Goal: Task Accomplishment & Management: Use online tool/utility

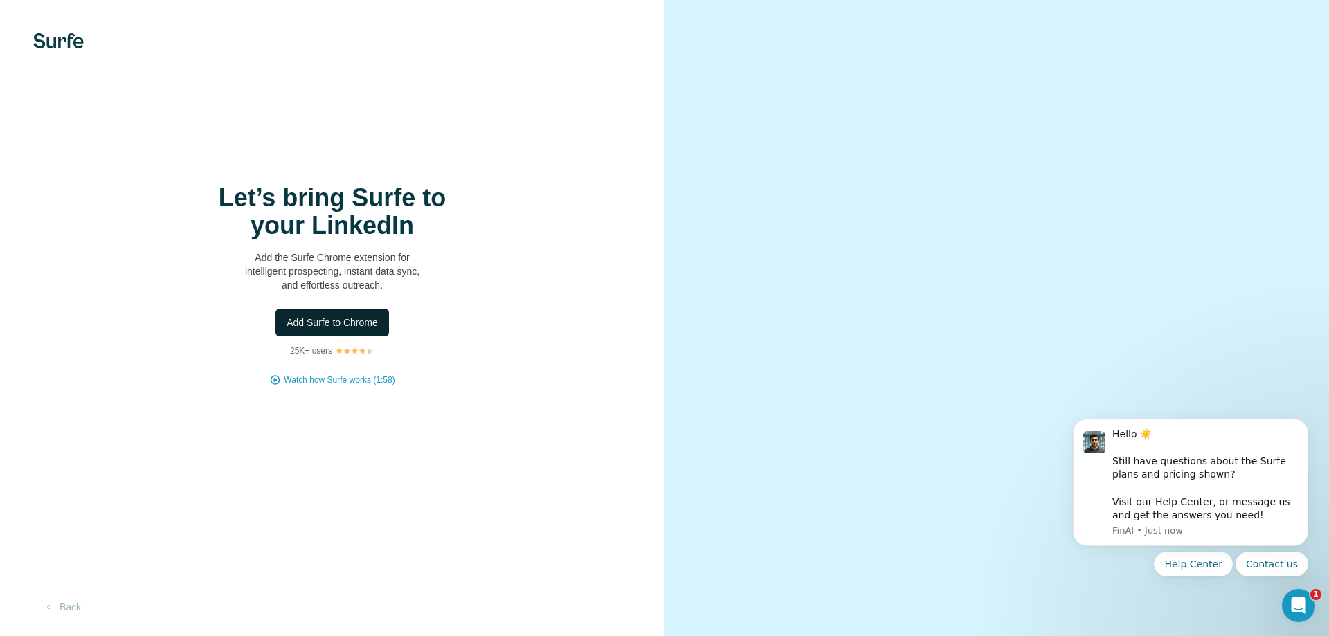
click at [340, 322] on span "Add Surfe to Chrome" at bounding box center [332, 323] width 91 height 14
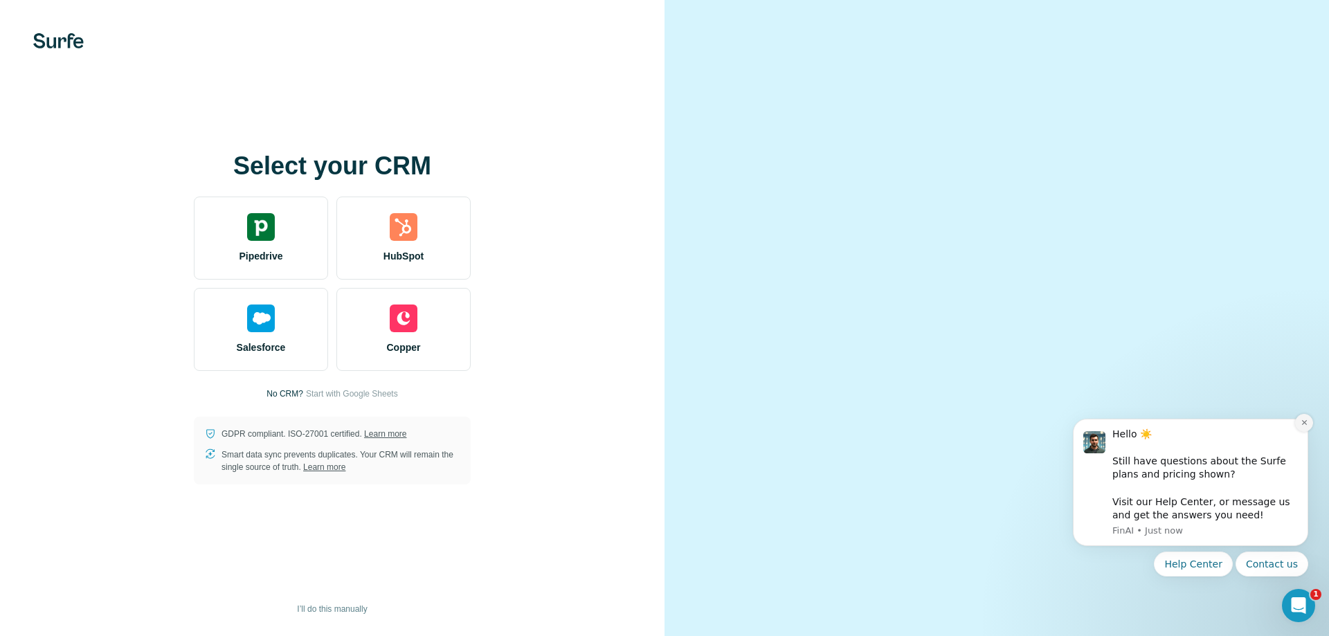
click at [1301, 420] on icon "Dismiss notification" at bounding box center [1305, 423] width 8 height 8
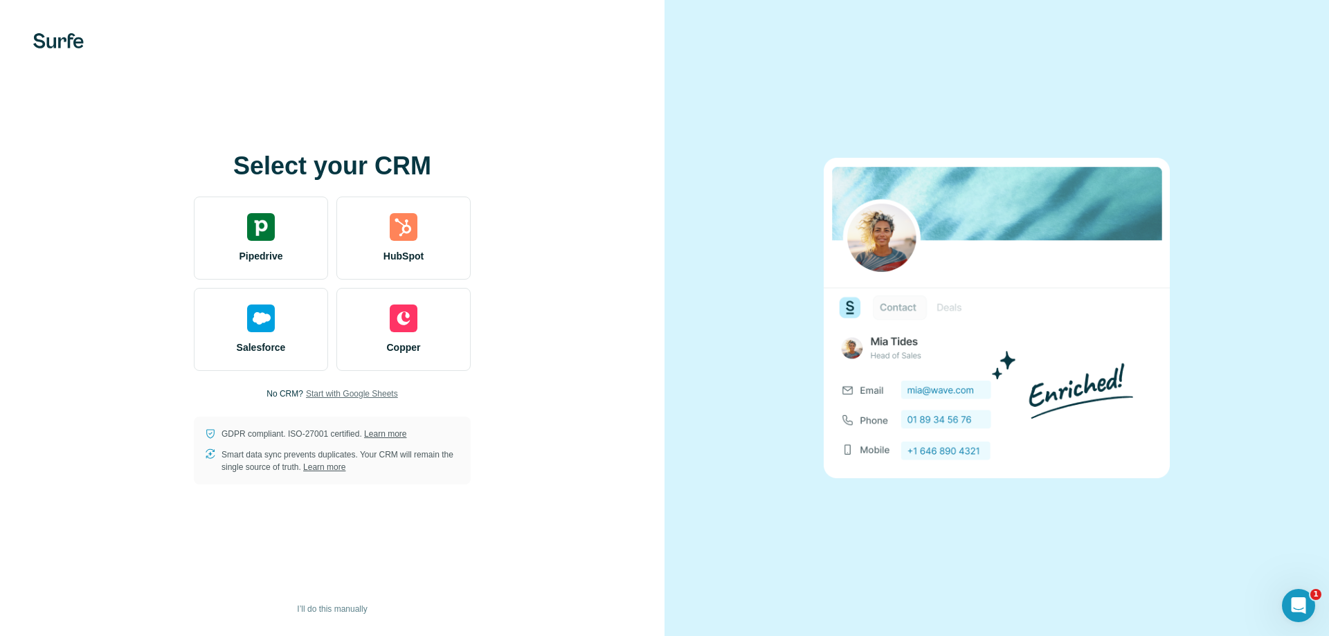
click at [317, 395] on span "Start with Google Sheets" at bounding box center [352, 394] width 92 height 12
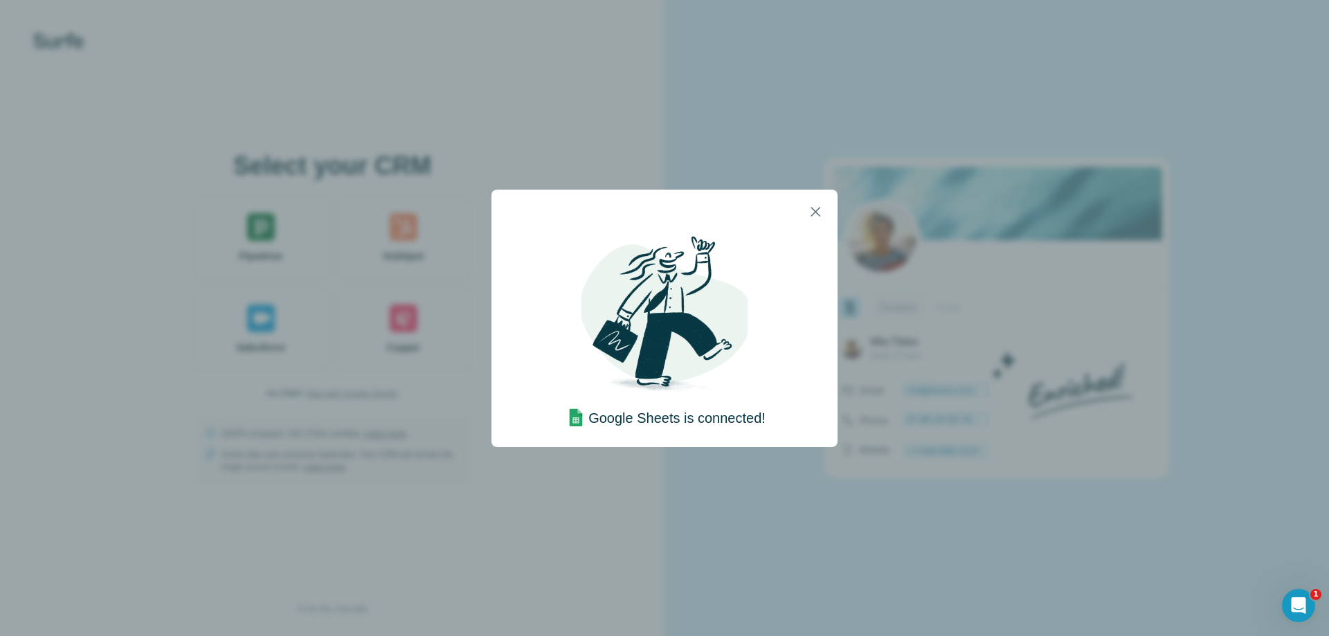
click at [749, 366] on div "Google Sheets is connected!" at bounding box center [665, 332] width 202 height 197
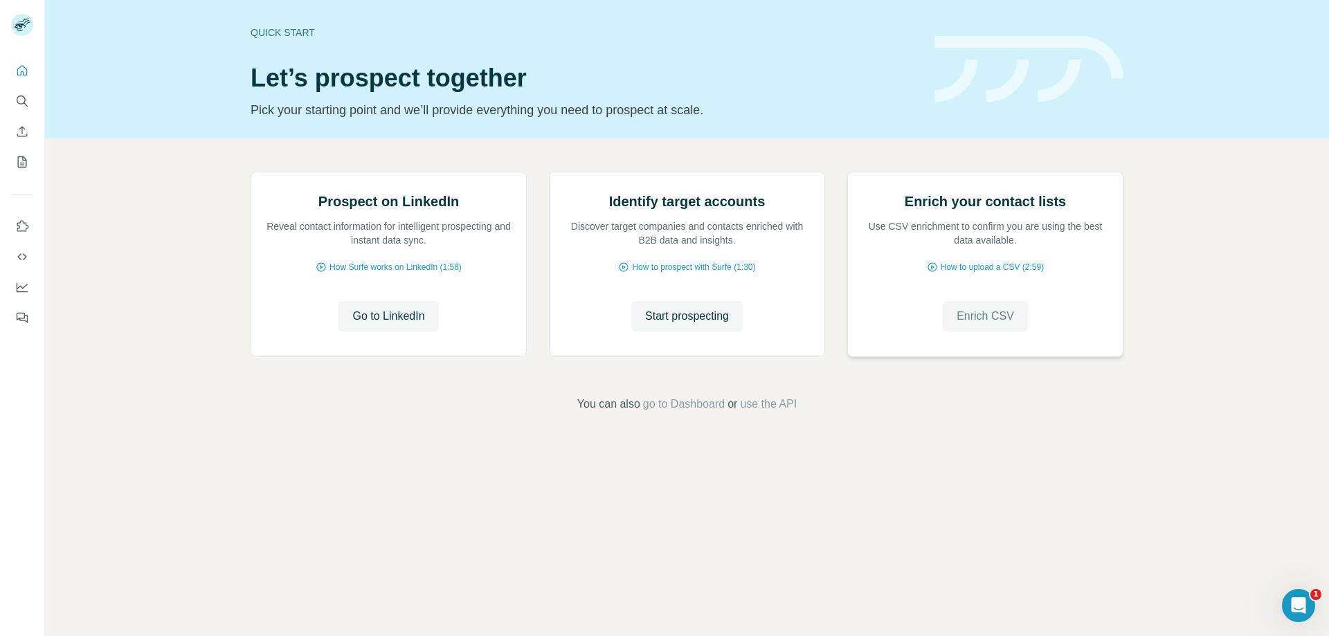
click at [985, 325] on span "Enrich CSV" at bounding box center [985, 316] width 57 height 17
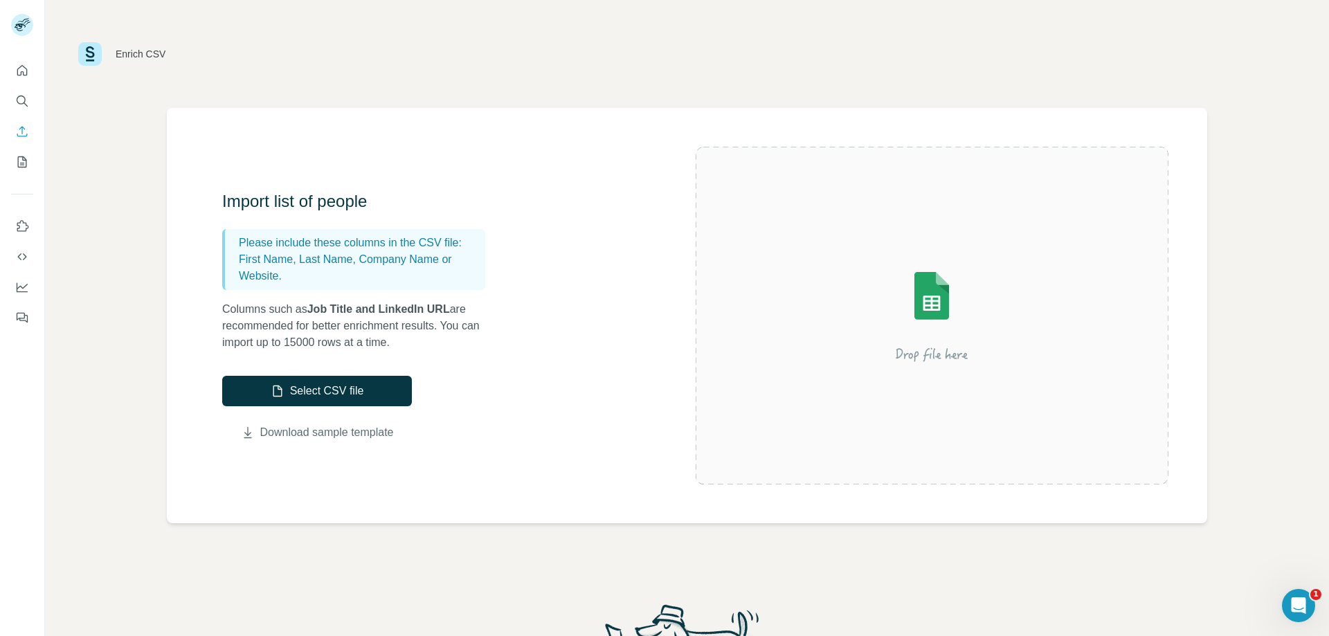
click at [359, 438] on link "Download sample template" at bounding box center [327, 432] width 134 height 17
click at [208, 147] on div "Import list of people Please include these columns in the CSV file: First Name,…" at bounding box center [687, 315] width 1040 height 415
click at [339, 398] on button "Select CSV file" at bounding box center [317, 391] width 190 height 30
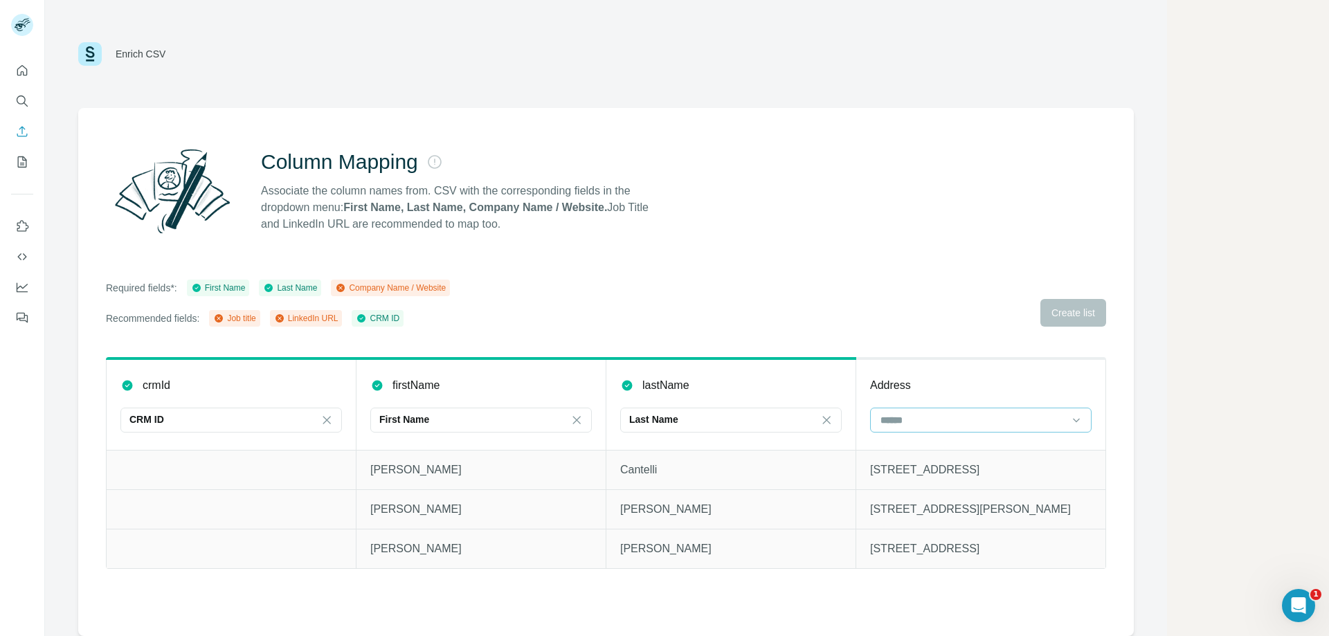
click at [935, 421] on input at bounding box center [972, 420] width 187 height 15
click at [964, 318] on div "Required fields*: First Name Last Name Company Name / Website Recommended field…" at bounding box center [606, 303] width 1000 height 47
click at [966, 417] on input at bounding box center [972, 420] width 187 height 15
click at [968, 308] on div "Required fields*: First Name Last Name Company Name / Website Recommended field…" at bounding box center [606, 303] width 1000 height 47
click at [922, 287] on div "Required fields*: First Name Last Name Company Name / Website Recommended field…" at bounding box center [606, 303] width 1000 height 47
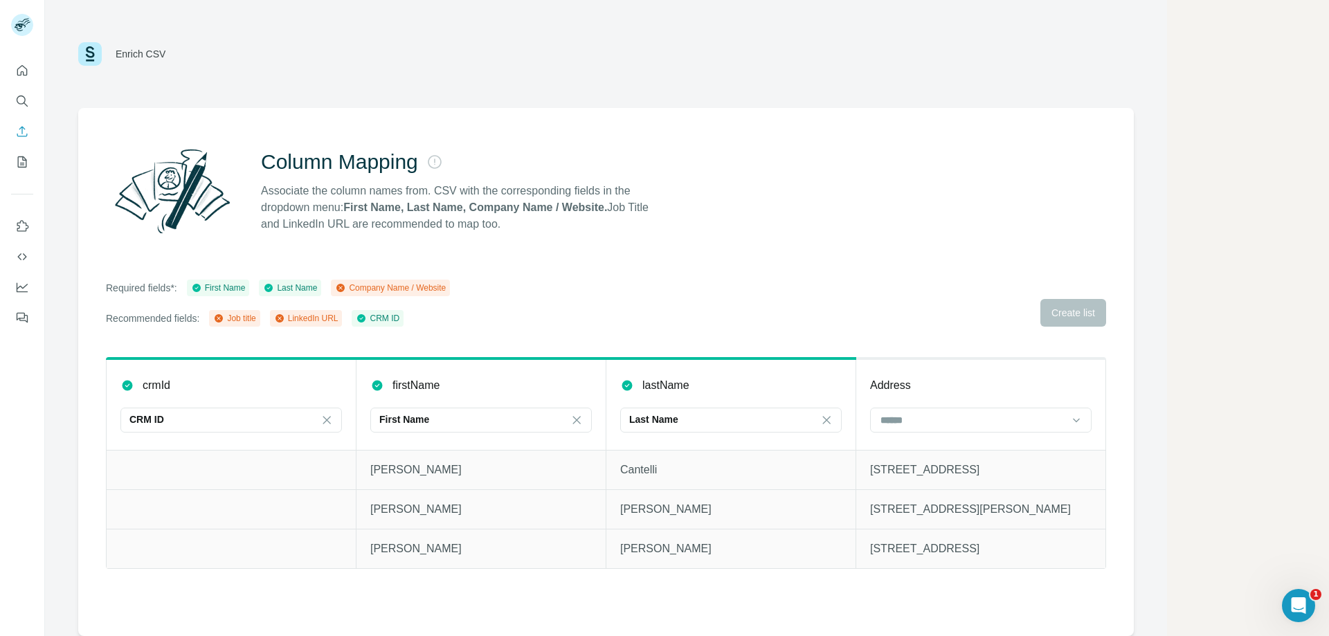
click at [246, 458] on td at bounding box center [232, 469] width 250 height 39
click at [262, 424] on div "CRM ID" at bounding box center [222, 420] width 187 height 14
click at [235, 504] on div "Job title" at bounding box center [231, 501] width 198 height 14
click at [258, 419] on div "Job title" at bounding box center [222, 420] width 187 height 14
click at [215, 452] on div "Company Name" at bounding box center [231, 451] width 198 height 14
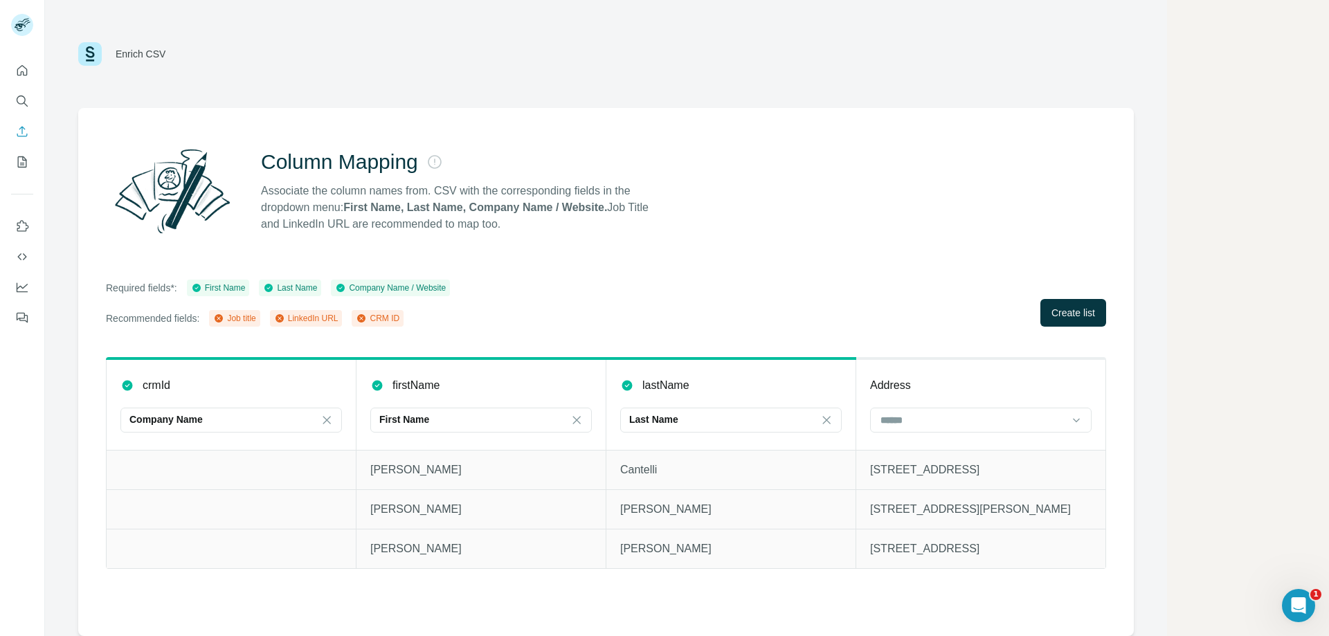
click at [217, 393] on div "crmId" at bounding box center [231, 385] width 222 height 17
click at [330, 422] on icon at bounding box center [327, 420] width 14 height 14
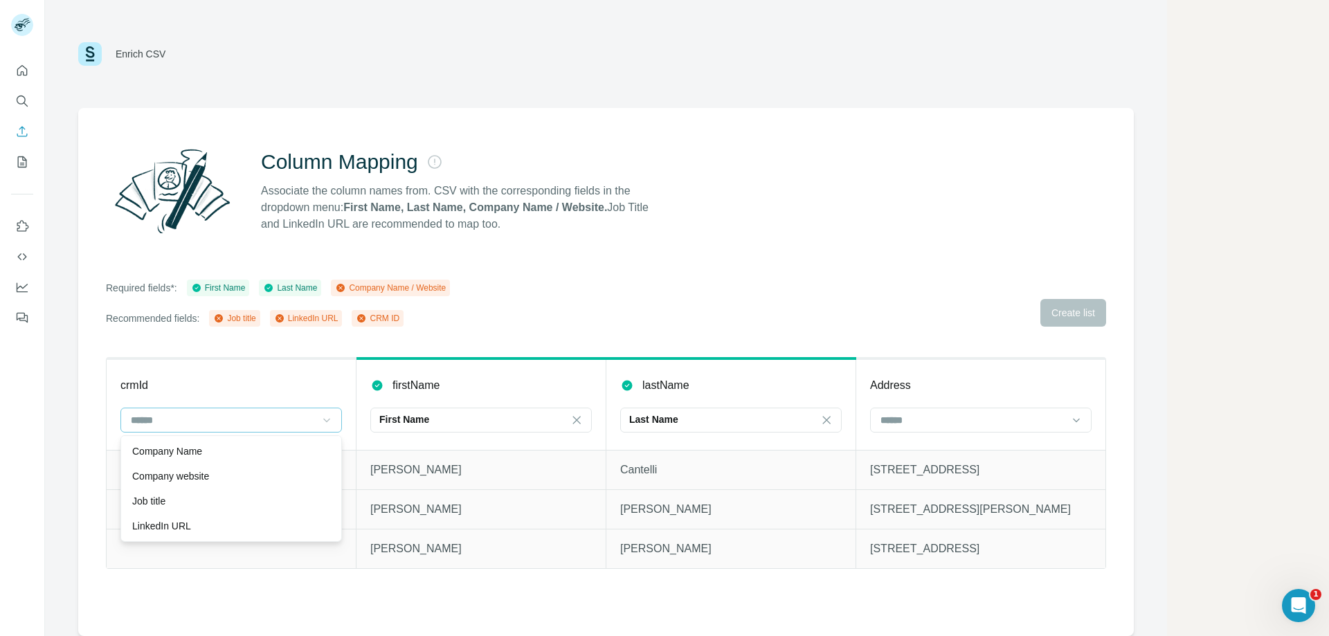
click at [660, 280] on div "Required fields*: First Name Last Name Company Name / Website Recommended field…" at bounding box center [606, 303] width 1000 height 47
click at [1126, 296] on div "Column Mapping Associate the column names from. CSV with the corresponding fiel…" at bounding box center [606, 372] width 1056 height 528
click at [1084, 315] on div "Required fields*: First Name Last Name Company Name / Website Recommended field…" at bounding box center [606, 303] width 1000 height 47
click at [910, 423] on input at bounding box center [972, 420] width 187 height 15
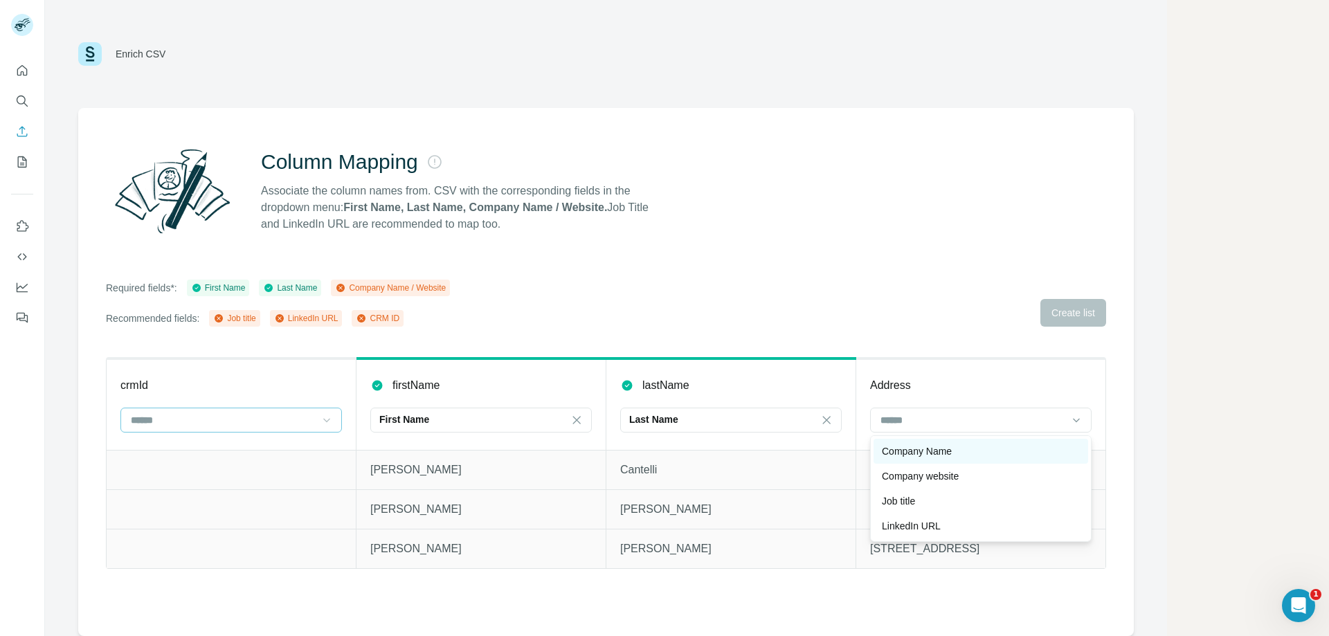
click at [930, 456] on p "Company Name" at bounding box center [917, 451] width 70 height 14
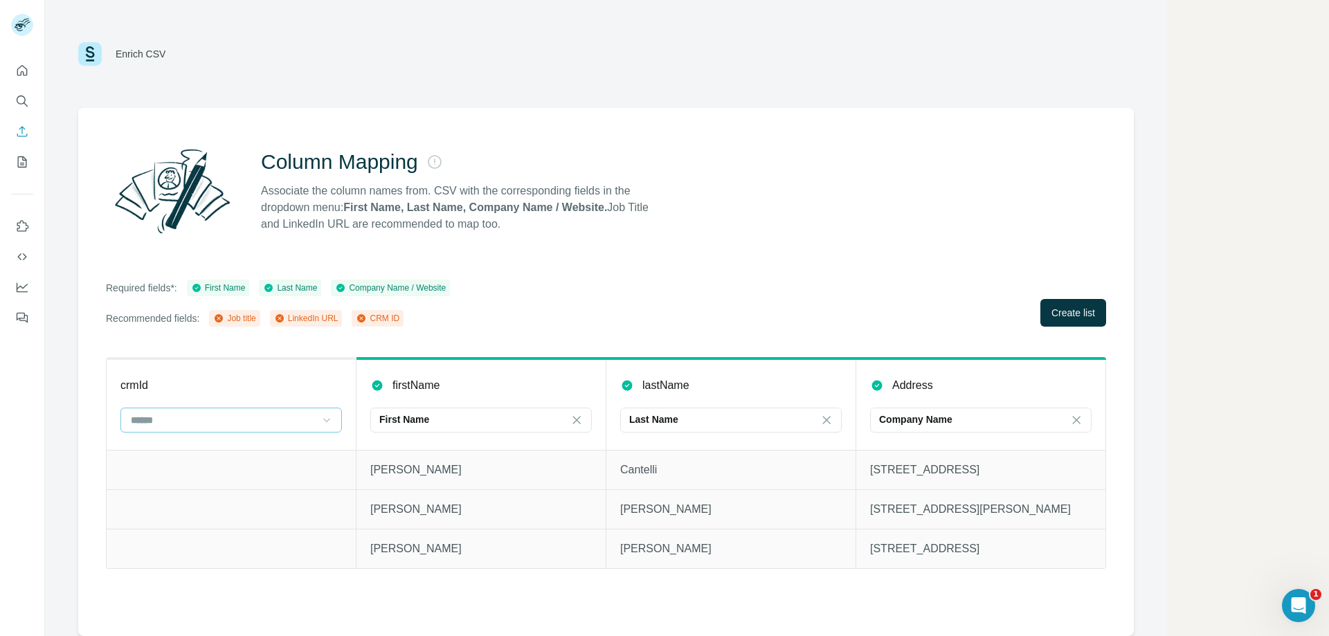
click at [1052, 330] on div "Column Mapping Associate the column names from. CSV with the corresponding fiel…" at bounding box center [606, 372] width 1056 height 528
click at [1059, 311] on span "Create list" at bounding box center [1074, 313] width 44 height 14
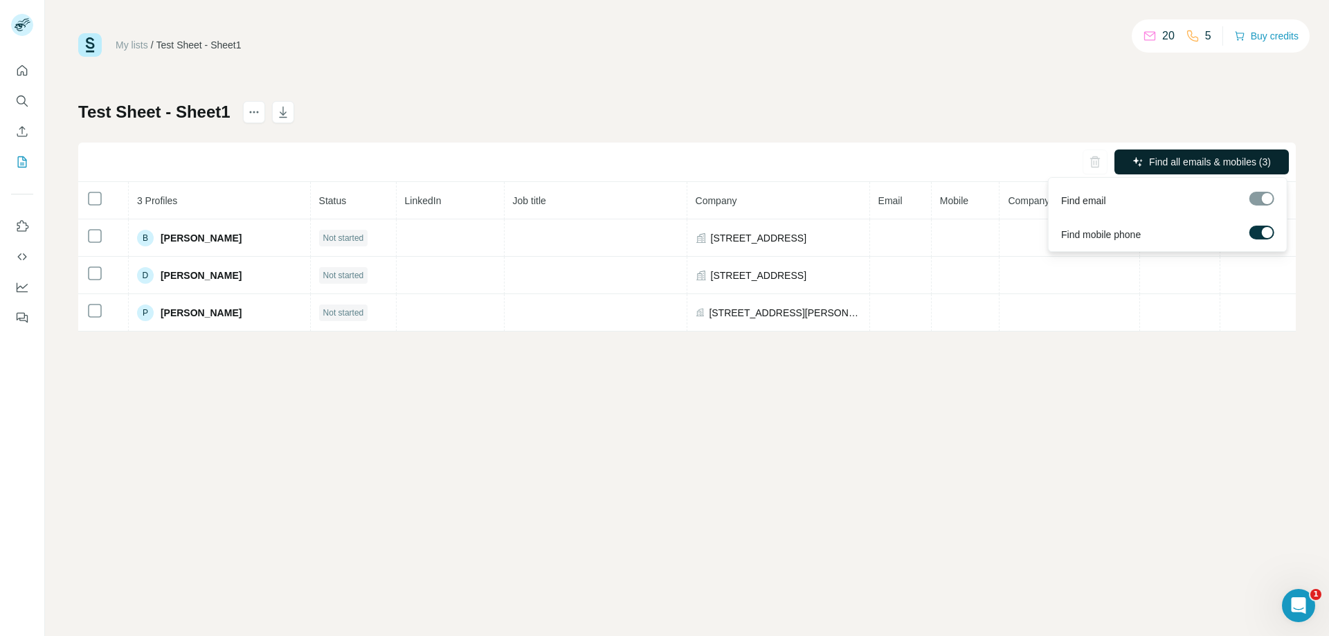
click at [1198, 164] on span "Find all emails & mobiles (3)" at bounding box center [1210, 162] width 122 height 14
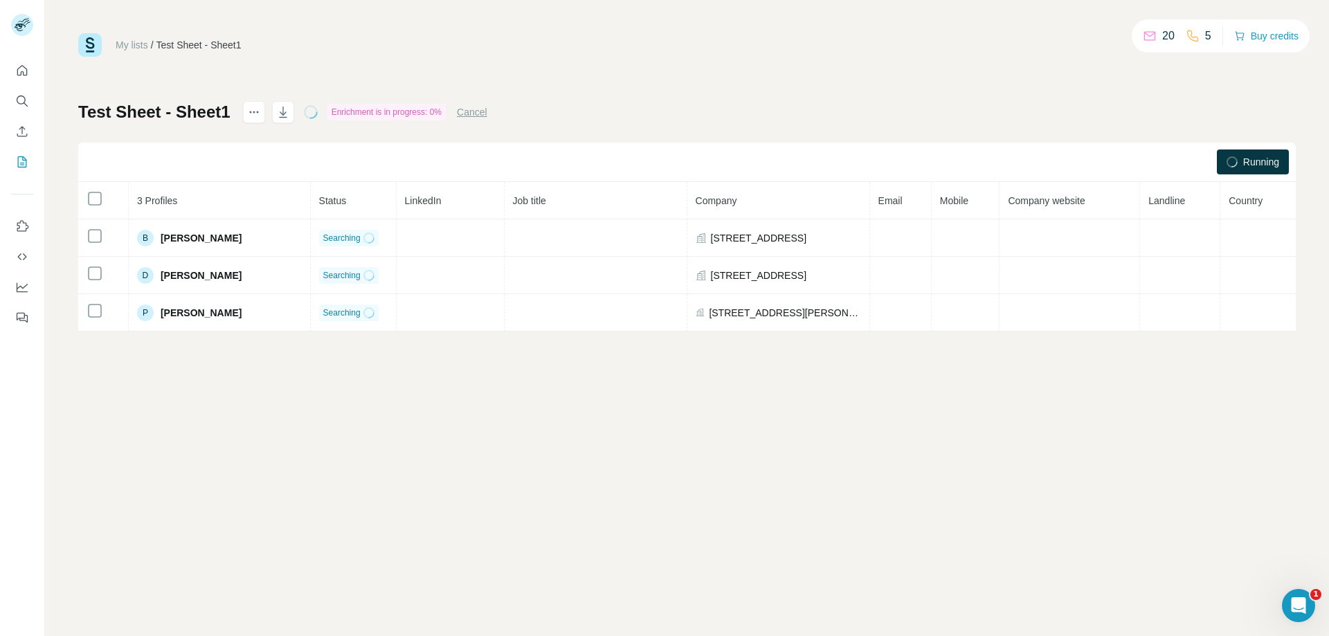
click at [909, 42] on div "My lists / Test Sheet - Sheet1 20 5 Buy credits" at bounding box center [687, 45] width 1218 height 24
click at [848, 88] on div "My lists / Test Sheet - Sheet1 20 5 Buy credits Test Sheet - Sheet1 Enrichment …" at bounding box center [687, 182] width 1218 height 298
